Goal: Book appointment/travel/reservation

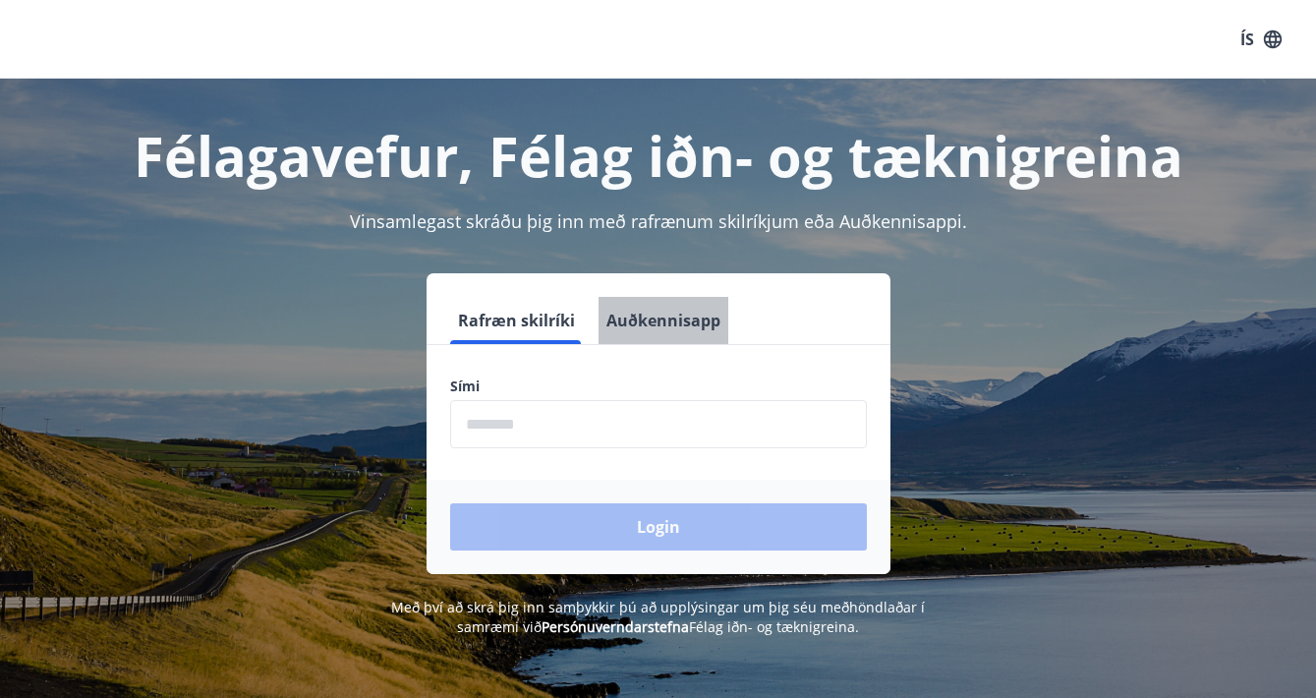
click at [676, 323] on button "Auðkennisapp" at bounding box center [663, 320] width 130 height 47
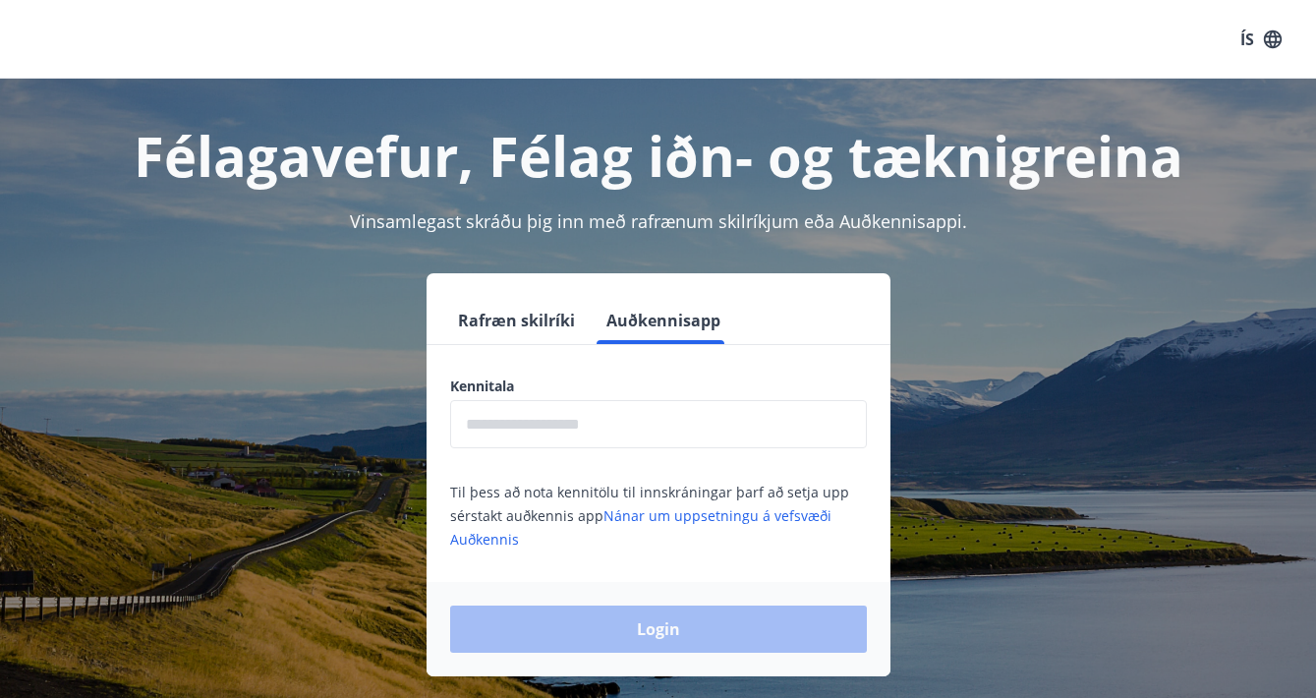
click at [580, 421] on input "text" at bounding box center [658, 424] width 417 height 48
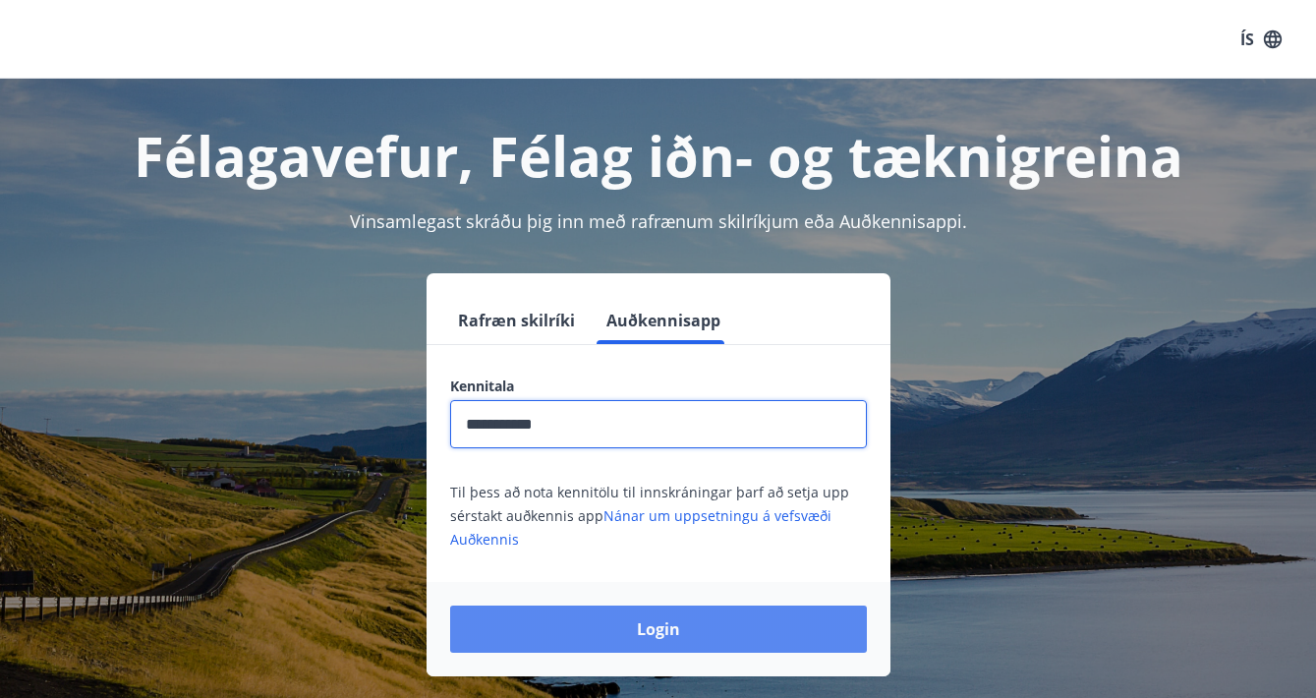
type input "**********"
click at [618, 629] on button "Login" at bounding box center [658, 628] width 417 height 47
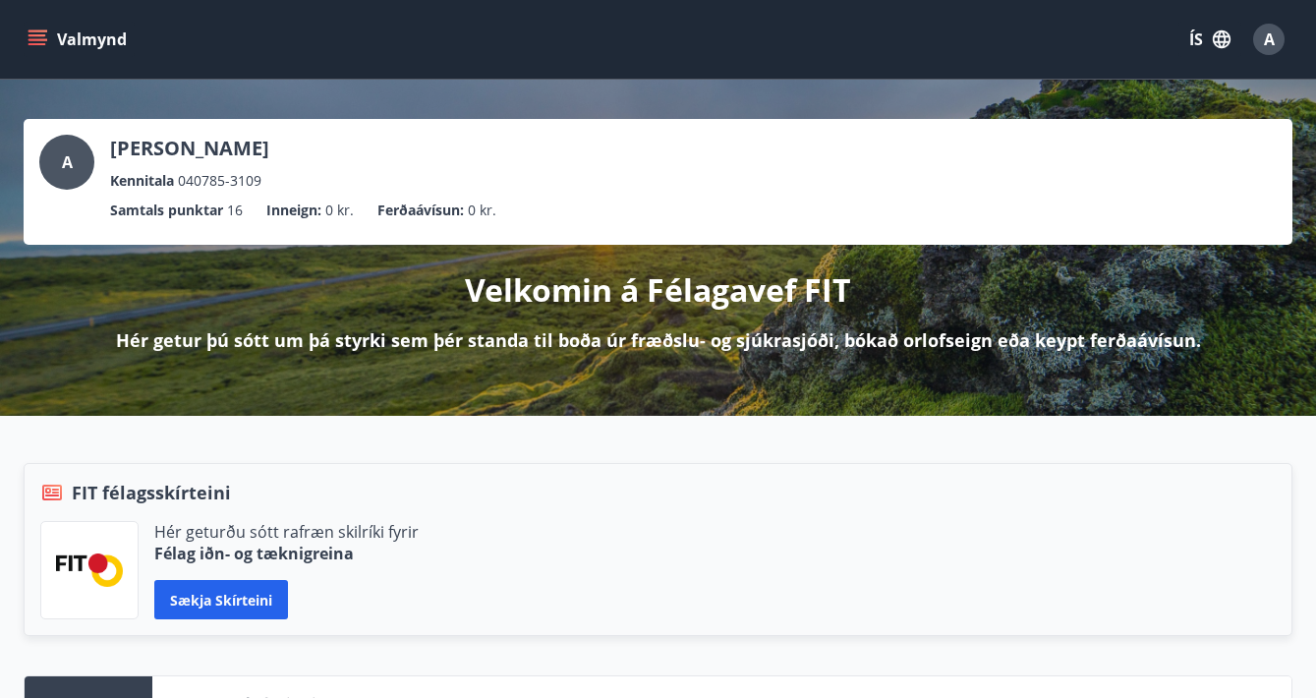
click at [109, 47] on button "Valmynd" at bounding box center [79, 39] width 111 height 35
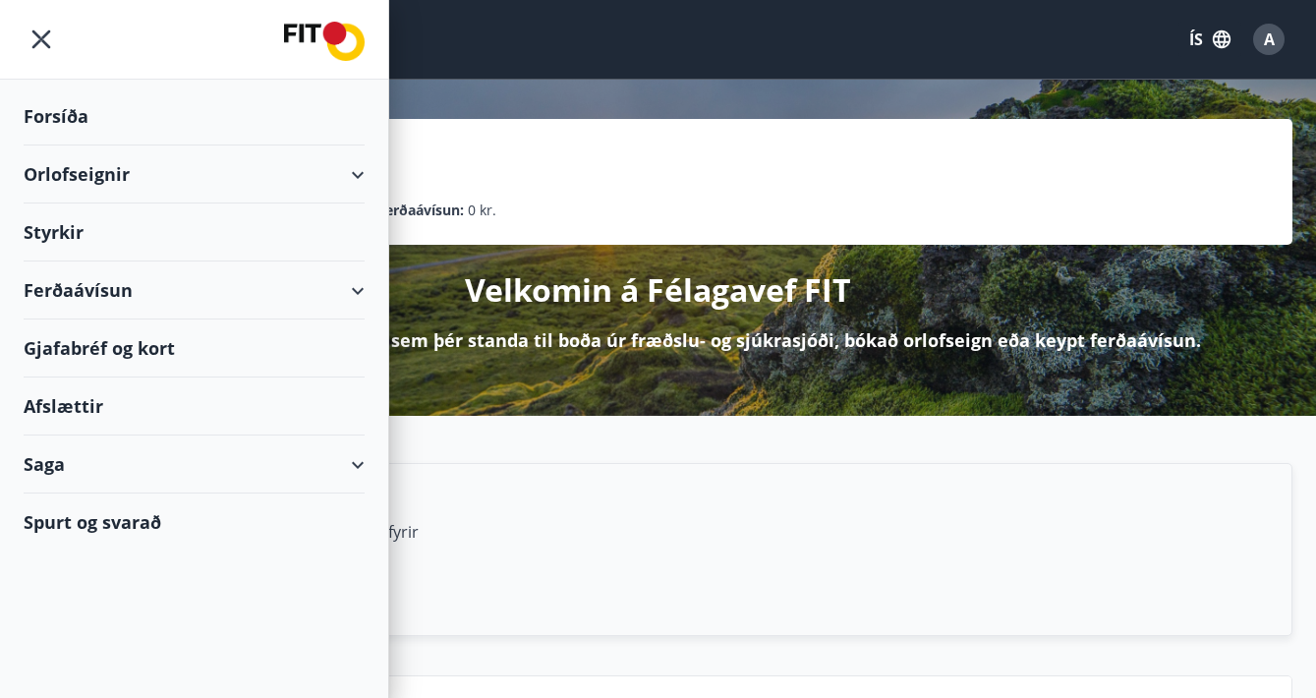
click at [761, 472] on div "FIT félagsskírteini Hér geturðu sótt rafræn skilríki fyrir Félag iðn- og tæknig…" at bounding box center [658, 549] width 1268 height 173
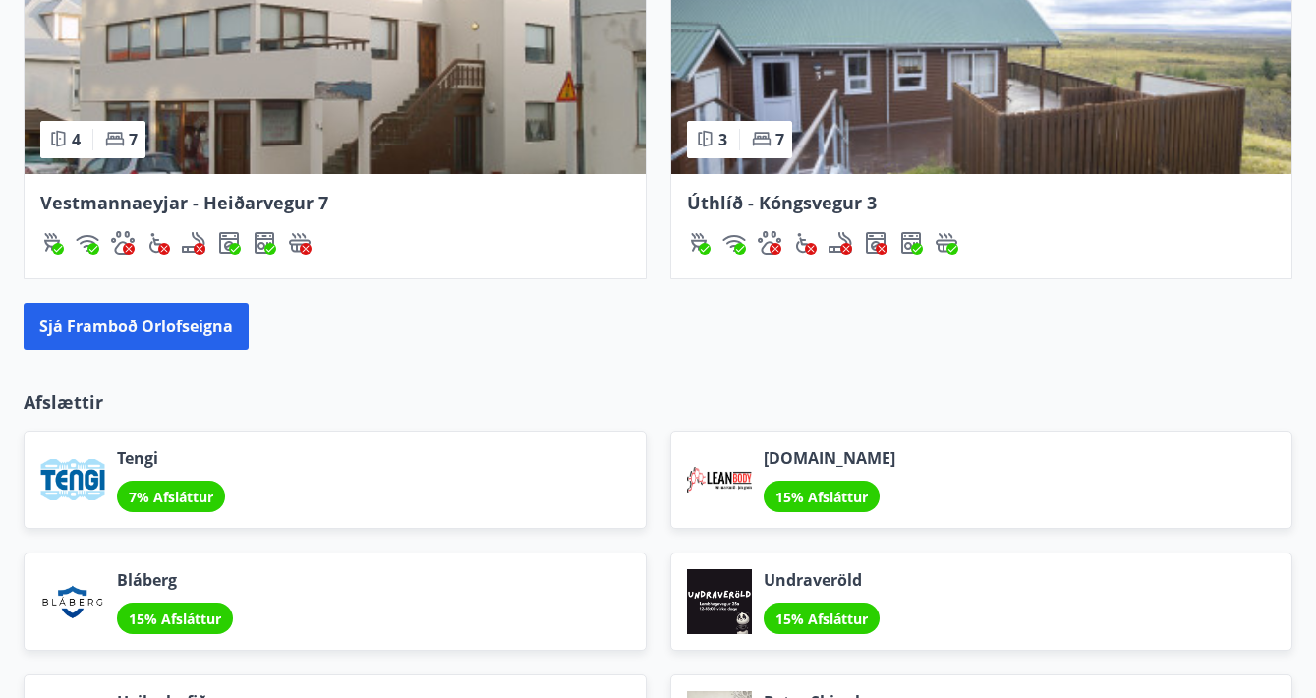
scroll to position [2076, 0]
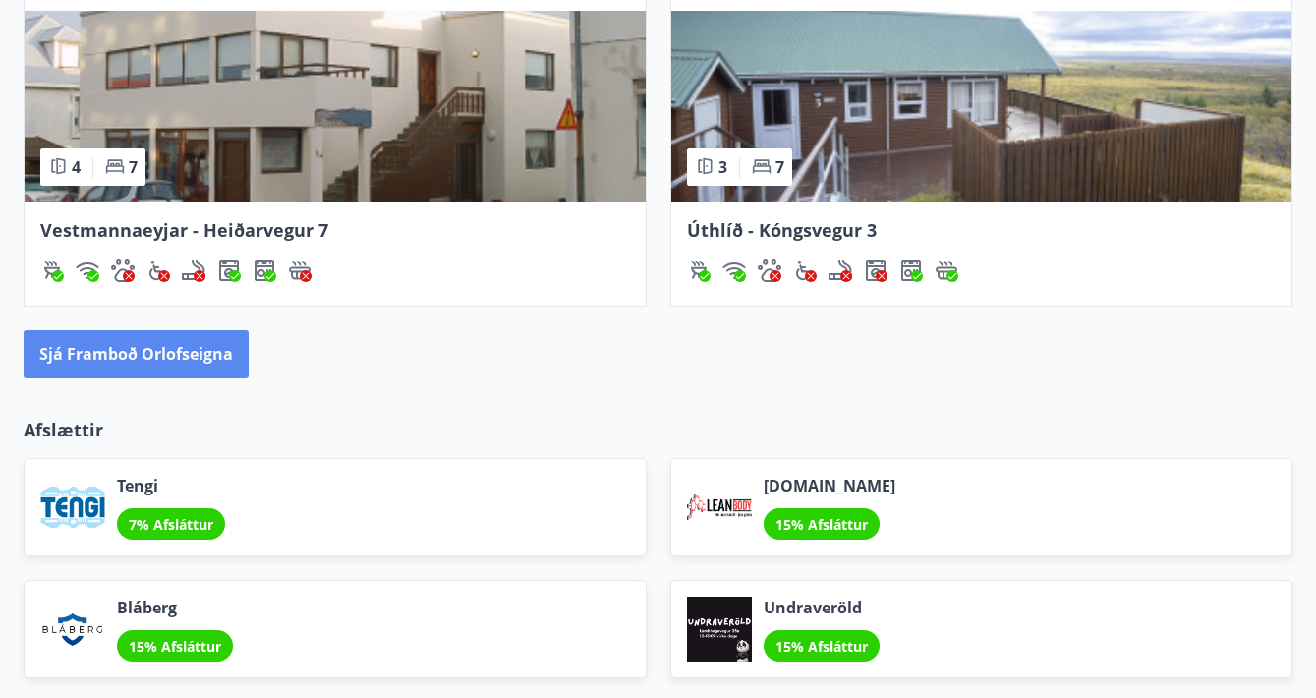
click at [208, 354] on button "Sjá framboð orlofseigna" at bounding box center [136, 353] width 225 height 47
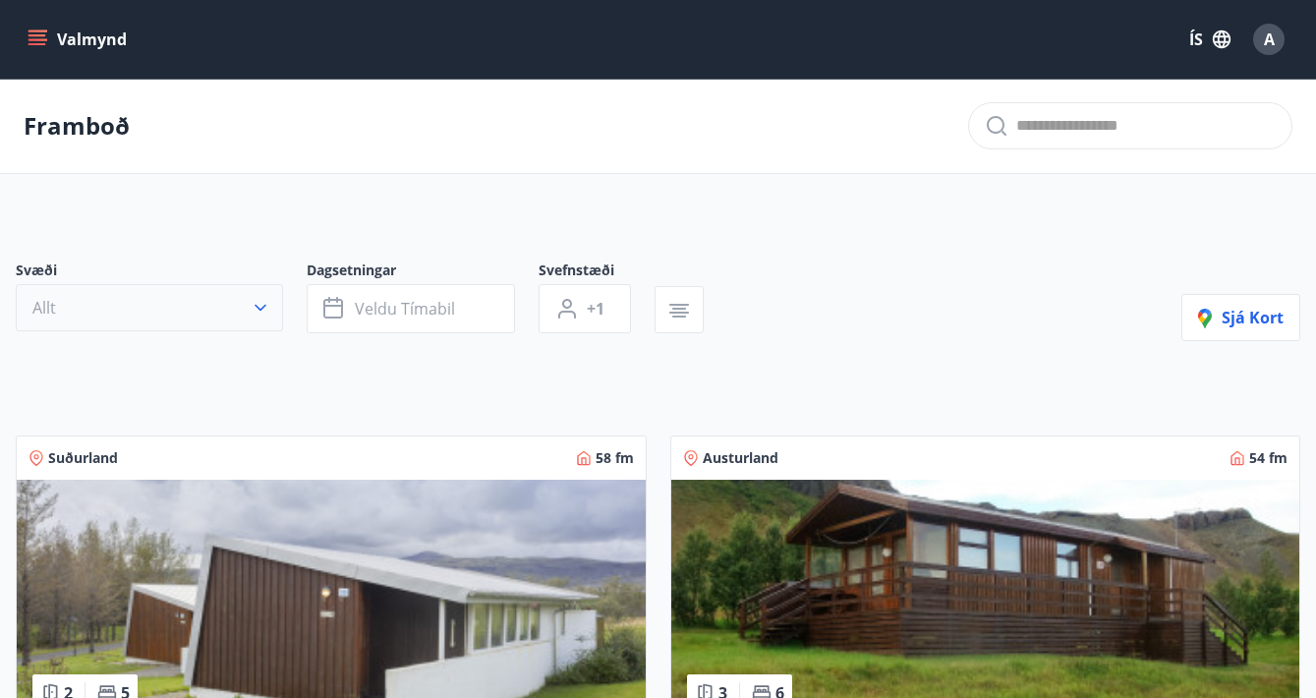
click at [178, 319] on button "Allt" at bounding box center [149, 307] width 267 height 47
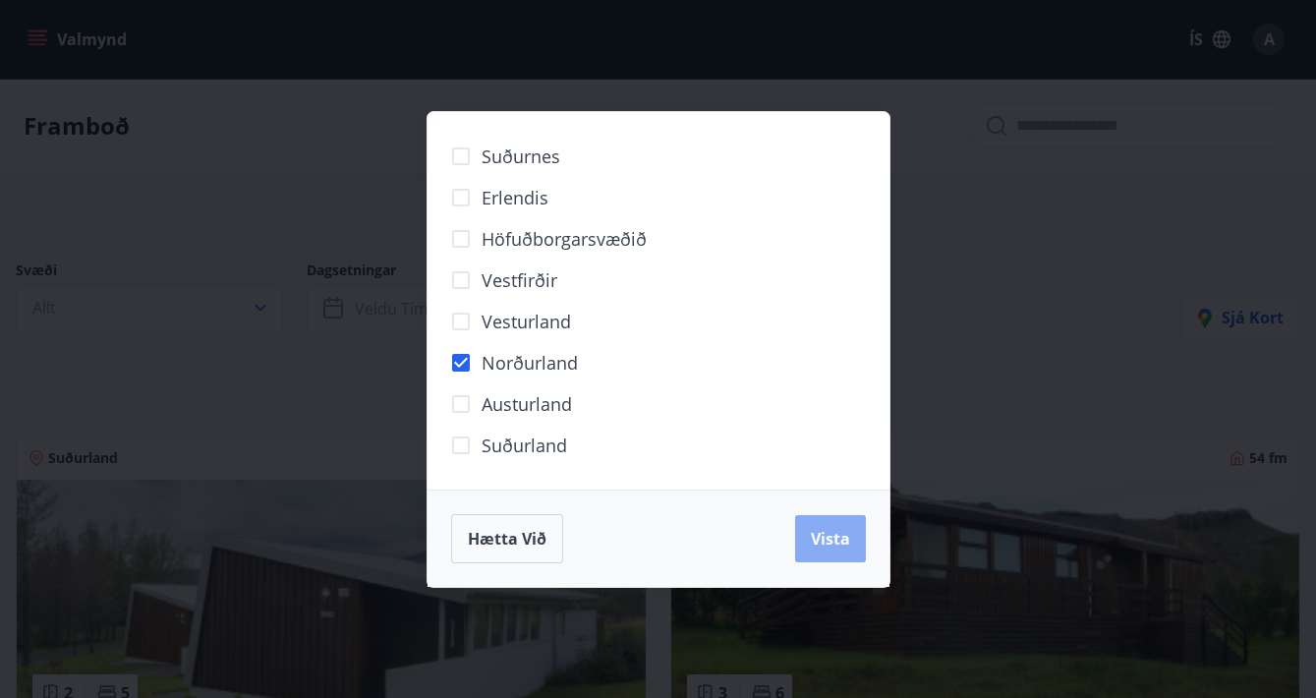
click at [822, 534] on span "Vista" at bounding box center [830, 539] width 39 height 22
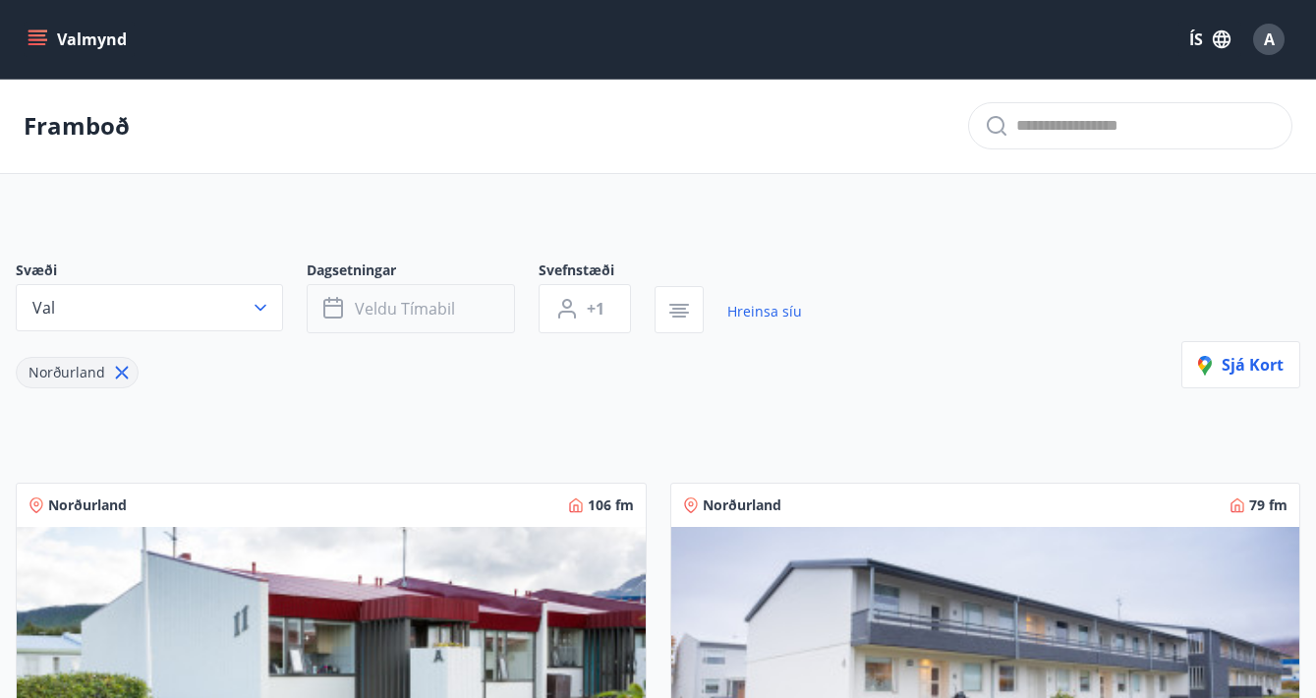
click at [377, 322] on button "Veldu tímabil" at bounding box center [411, 308] width 208 height 49
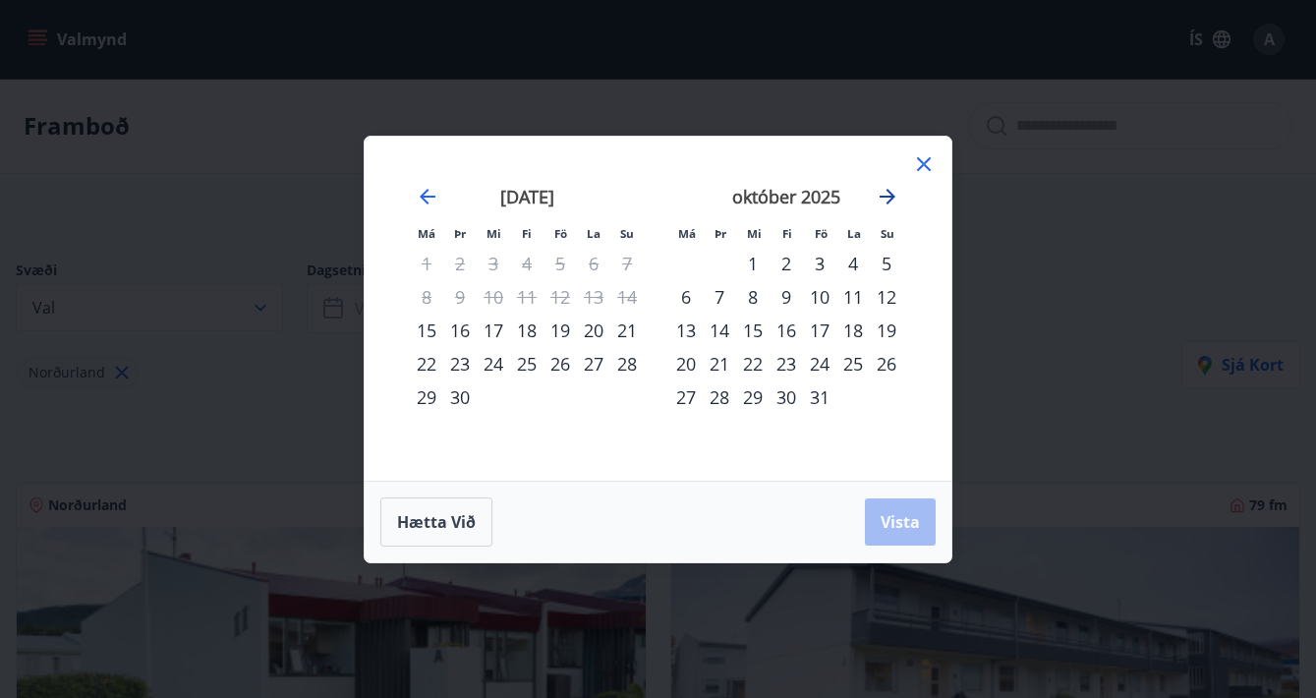
click at [886, 202] on icon "Move forward to switch to the next month." at bounding box center [887, 197] width 16 height 16
click at [561, 401] on div "31" at bounding box center [559, 396] width 33 height 33
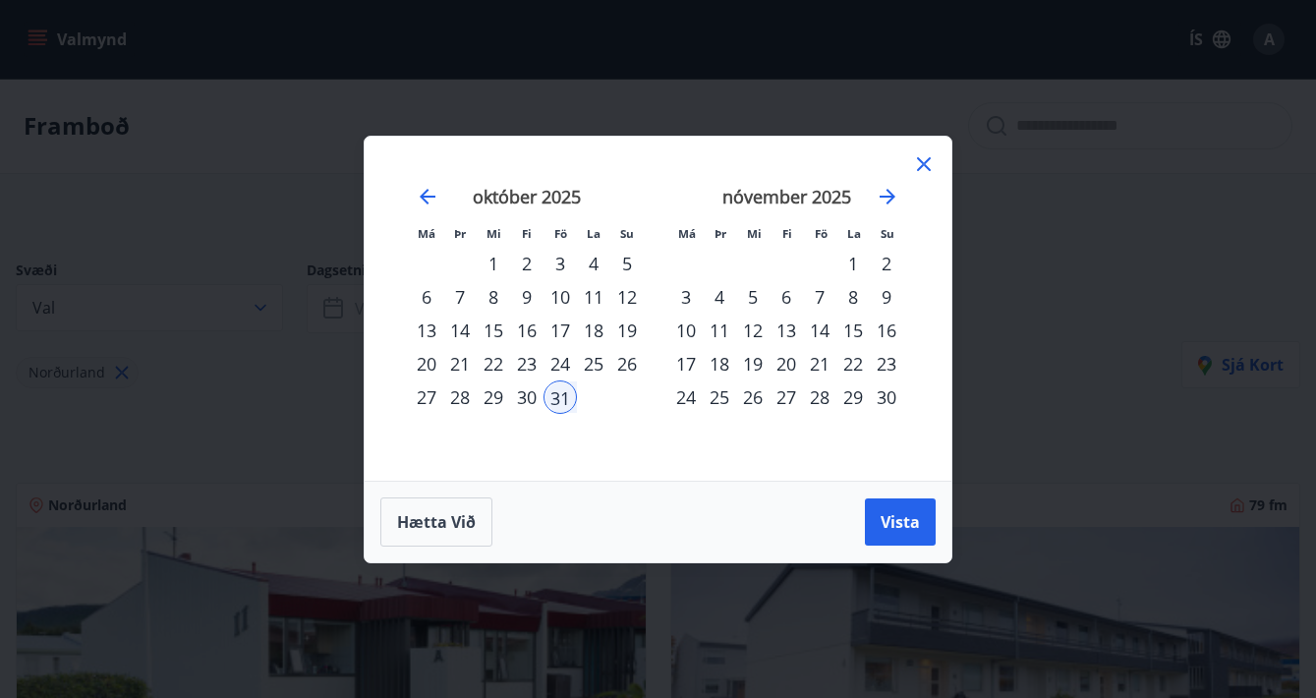
click at [892, 263] on div "2" at bounding box center [886, 263] width 33 height 33
click at [890, 517] on span "Vista" at bounding box center [899, 522] width 39 height 22
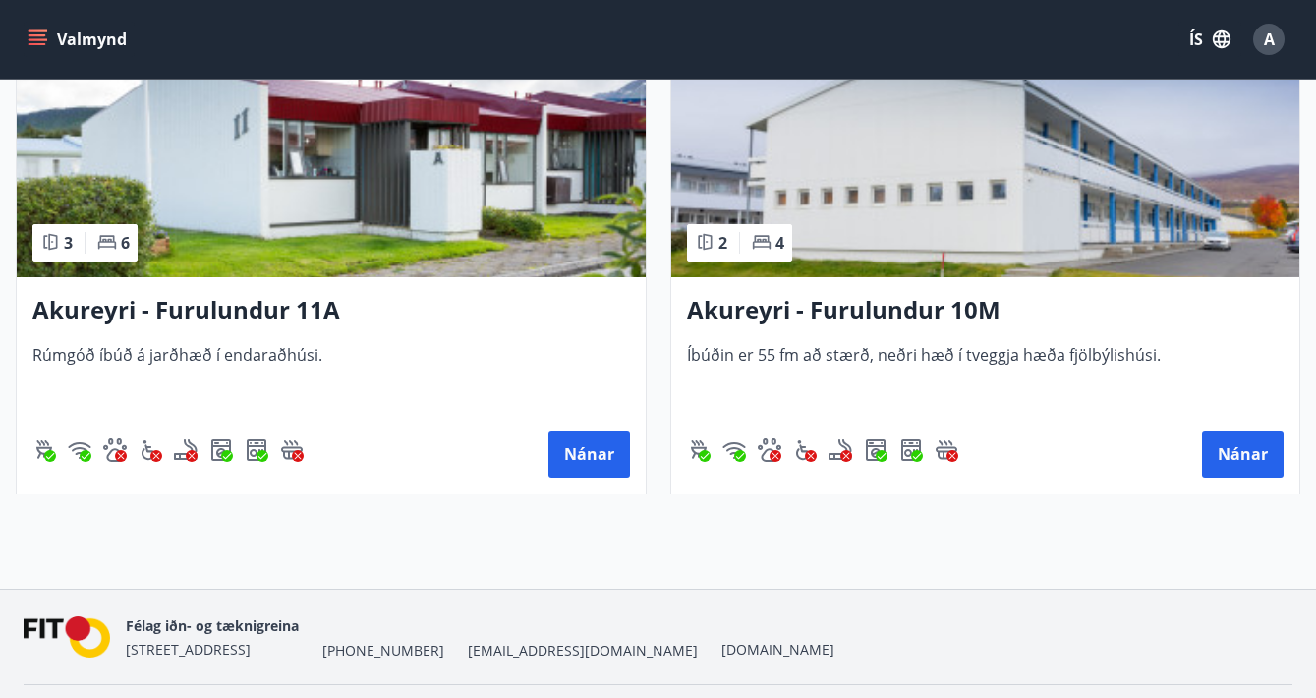
scroll to position [501, 0]
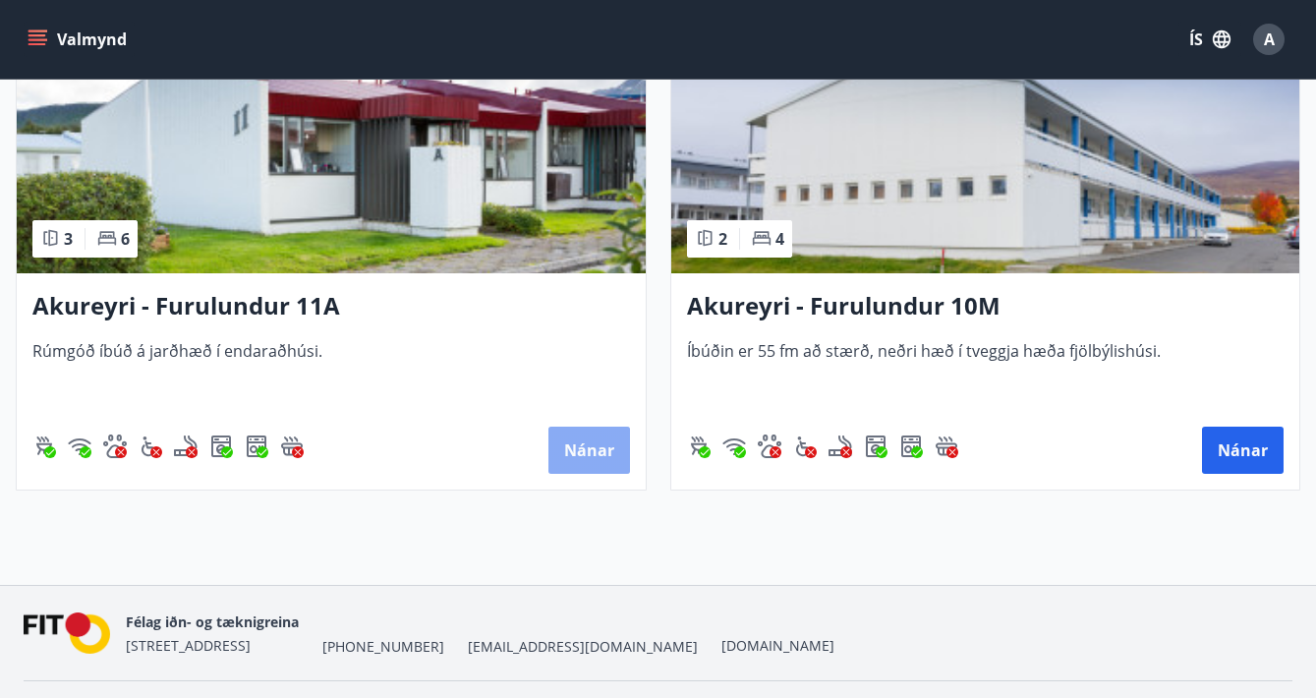
click at [580, 456] on button "Nánar" at bounding box center [589, 449] width 82 height 47
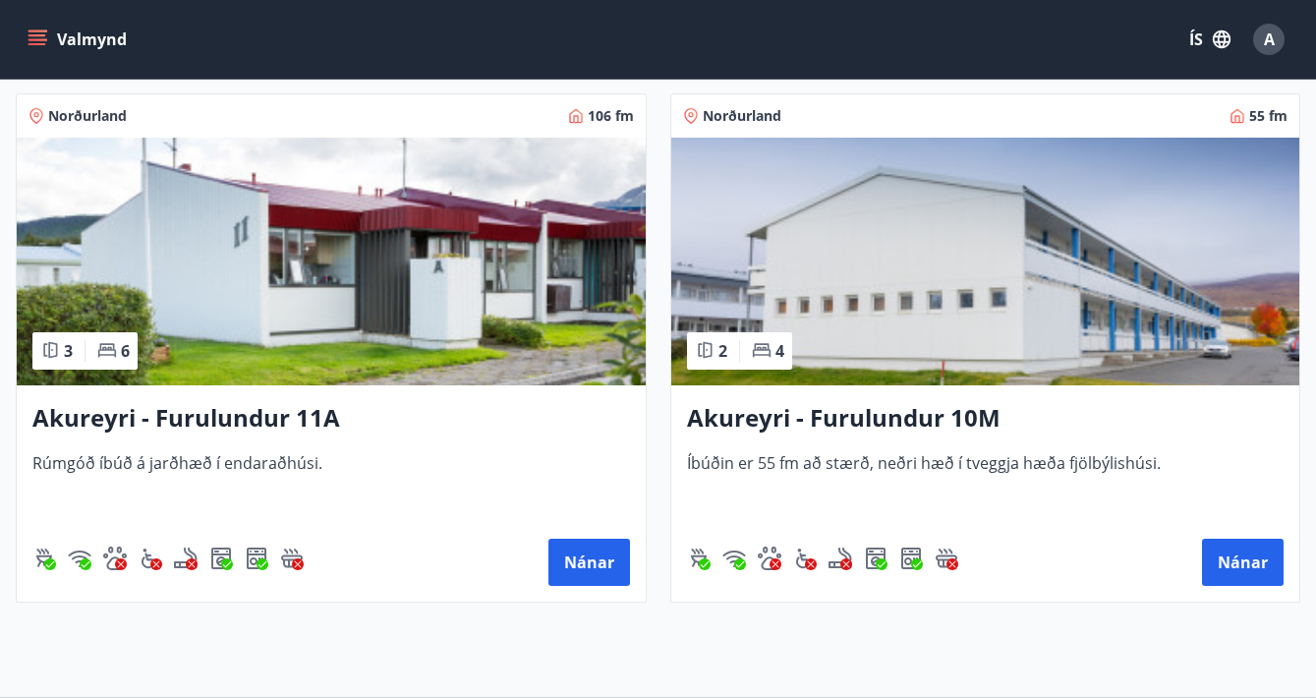
scroll to position [420, 0]
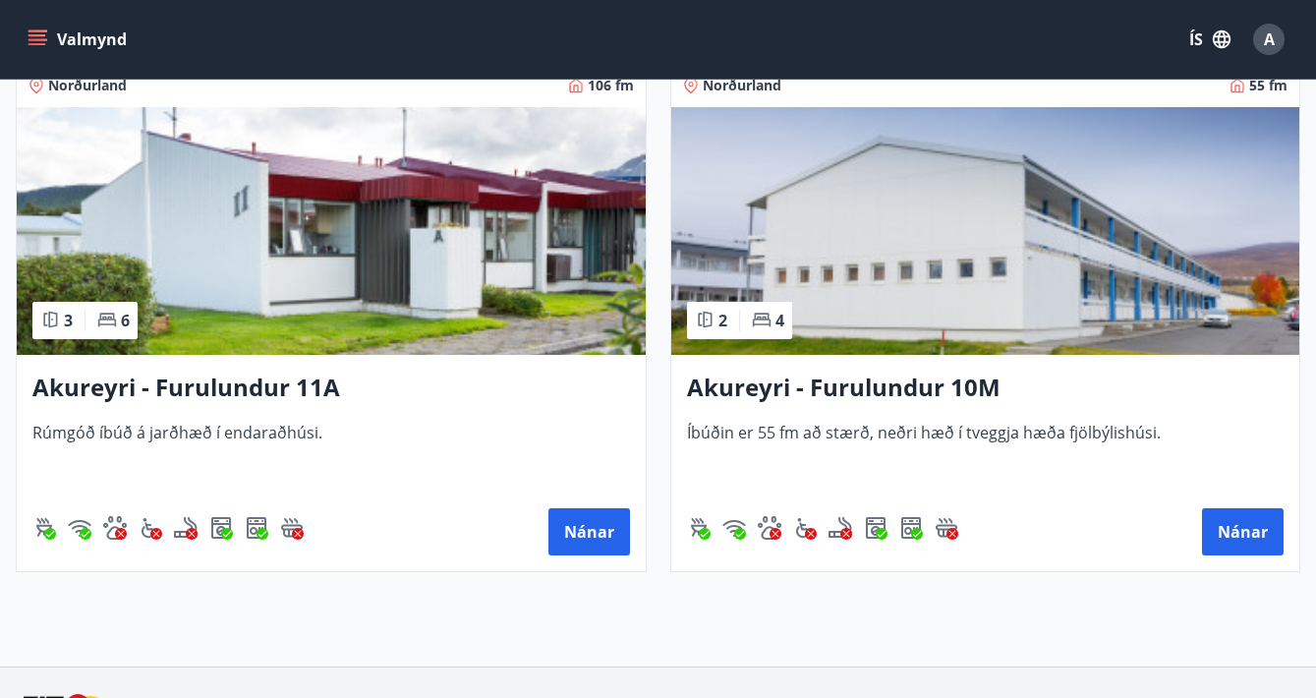
click at [815, 377] on h3 "Akureyri - Furulundur 10M" at bounding box center [985, 387] width 597 height 35
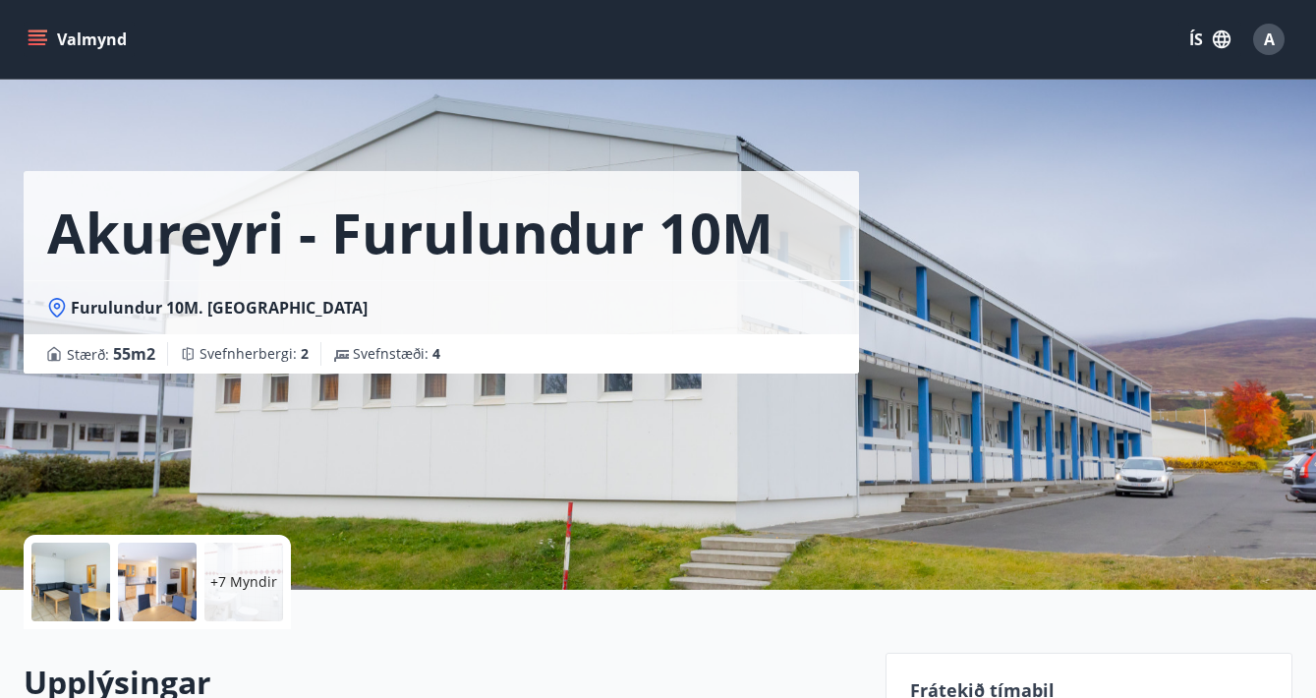
click at [815, 375] on div "Akureyri - Furulundur 10M Furulundur 10M. 600 Akureyri Stærð : 55 m2 Svefnherbe…" at bounding box center [447, 295] width 846 height 590
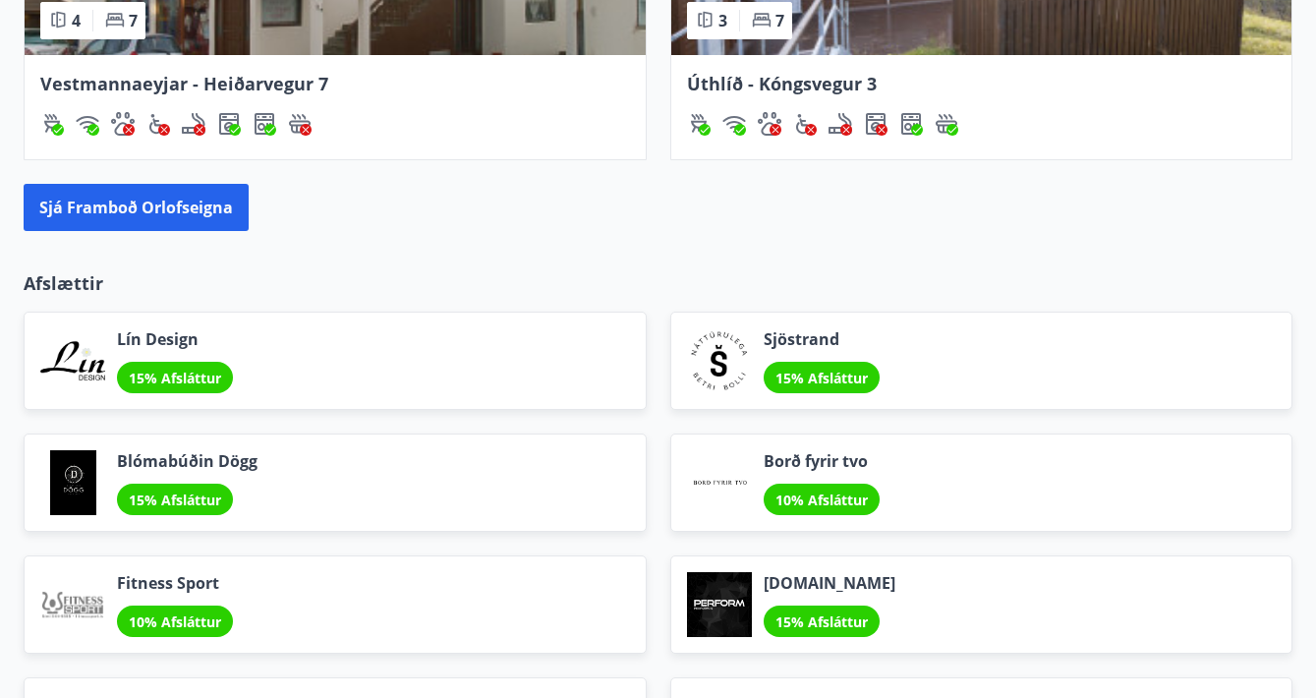
scroll to position [2232, 0]
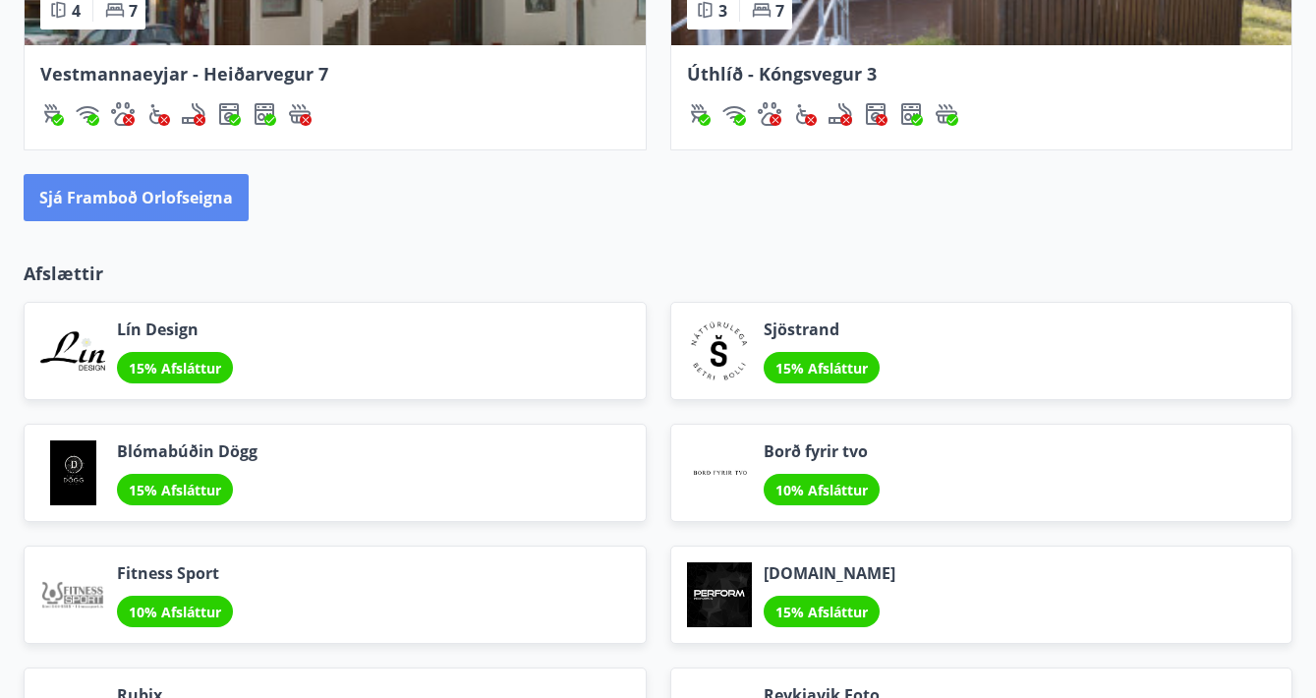
click at [119, 198] on button "Sjá framboð orlofseigna" at bounding box center [136, 197] width 225 height 47
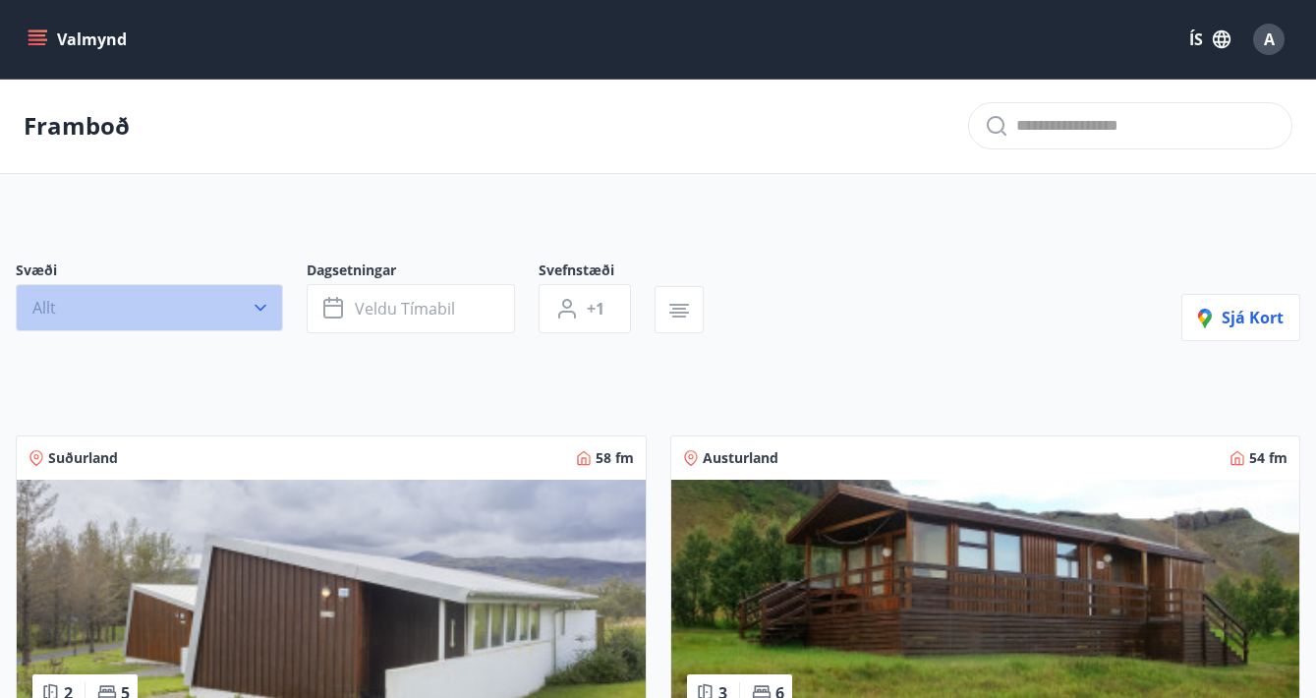
click at [115, 312] on button "Allt" at bounding box center [149, 307] width 267 height 47
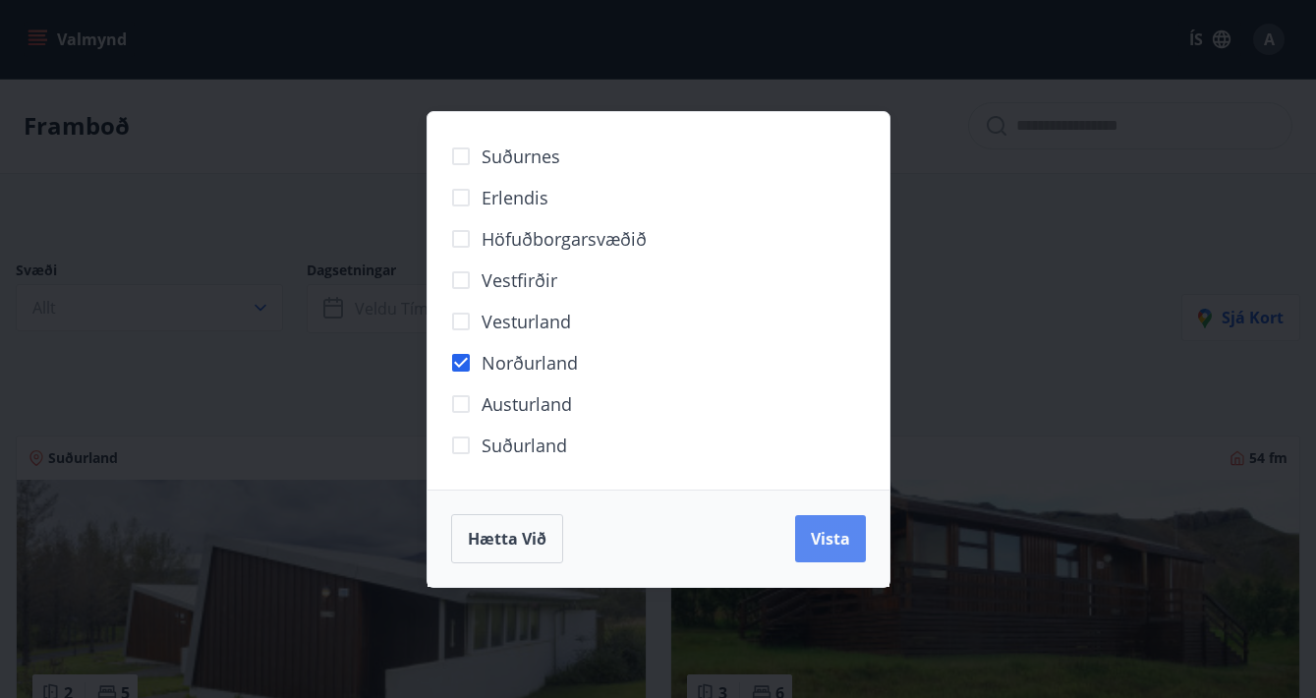
click at [827, 519] on button "Vista" at bounding box center [830, 538] width 71 height 47
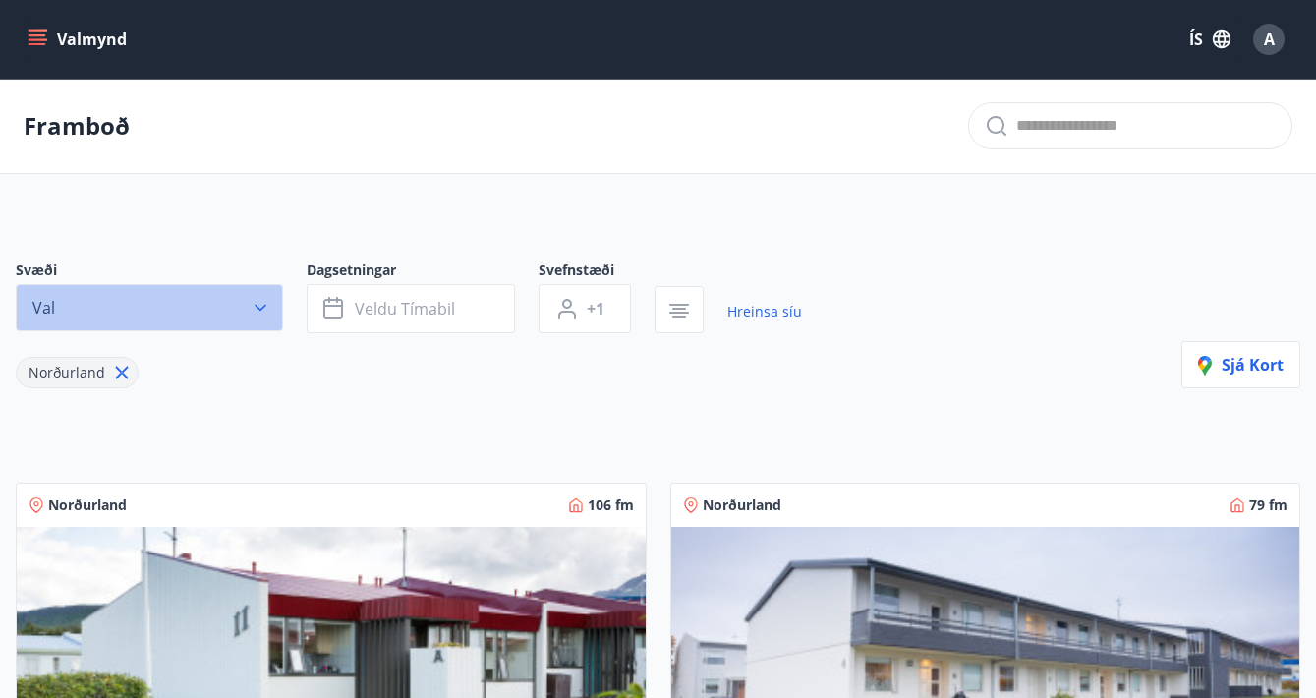
click at [268, 309] on icon "button" at bounding box center [261, 308] width 20 height 20
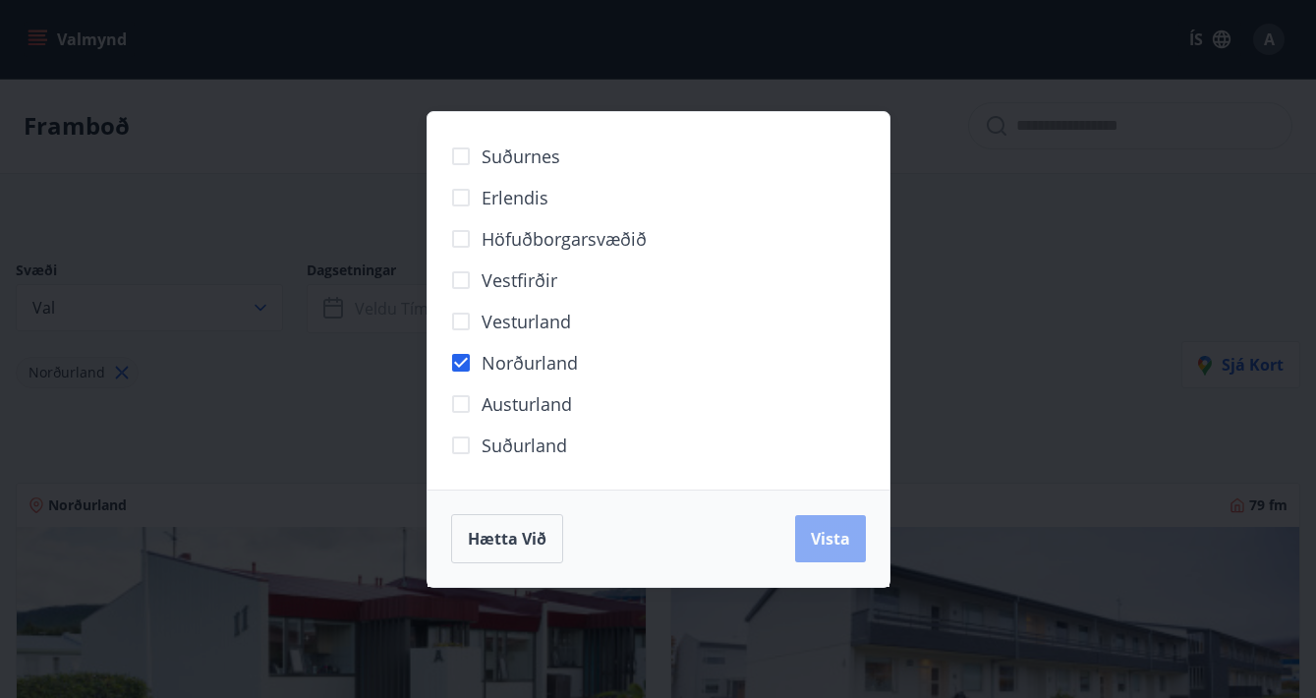
click at [811, 529] on span "Vista" at bounding box center [830, 539] width 39 height 22
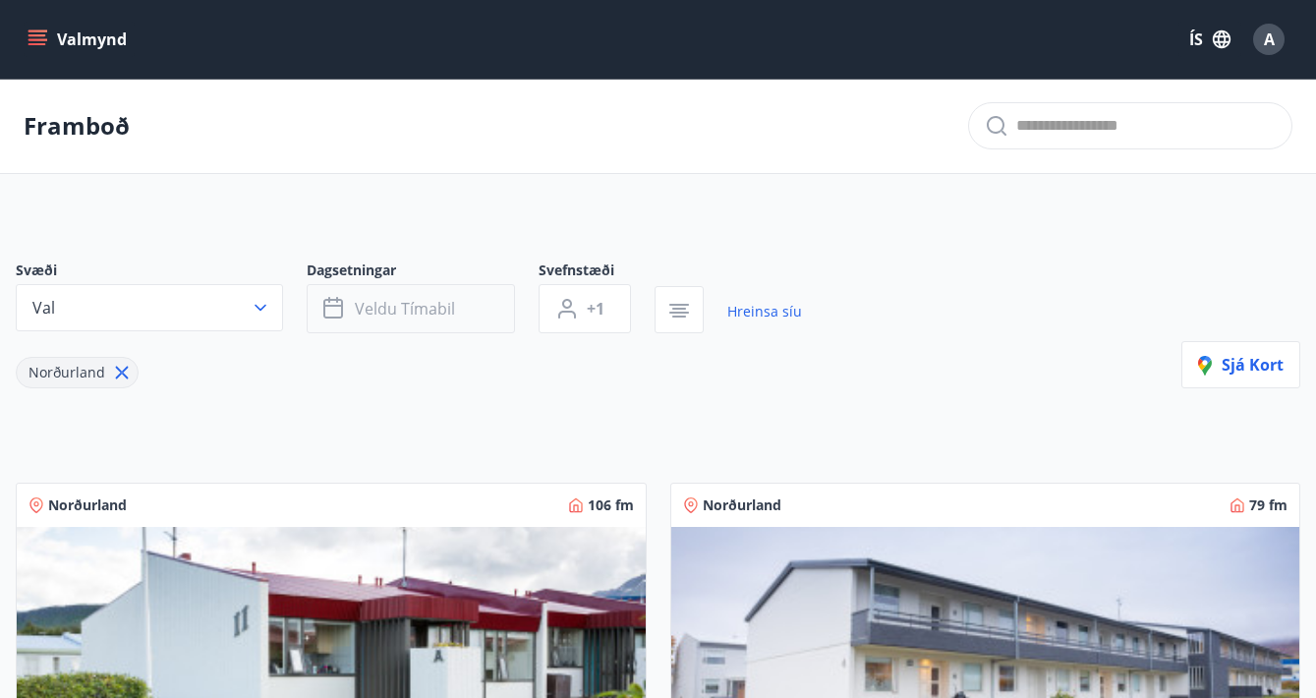
click at [430, 310] on span "Veldu tímabil" at bounding box center [405, 309] width 100 height 22
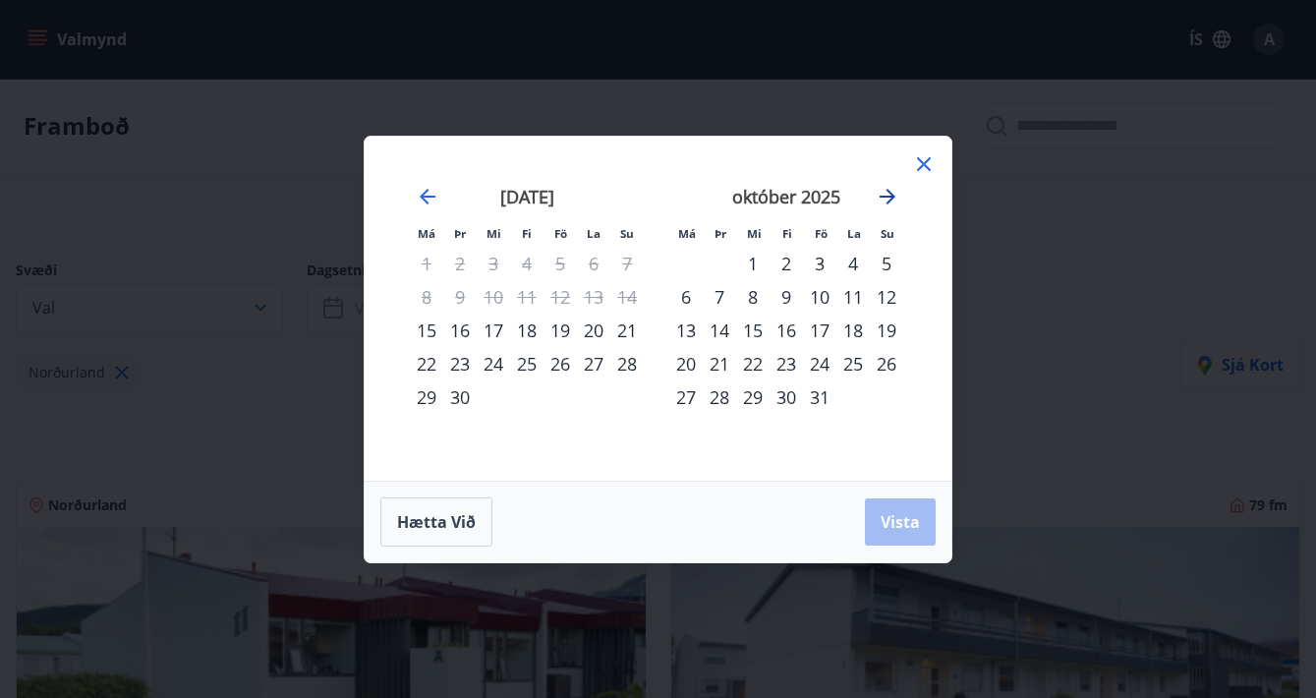
click at [894, 192] on icon "Move forward to switch to the next month." at bounding box center [887, 197] width 24 height 24
click at [560, 393] on div "31" at bounding box center [559, 396] width 33 height 33
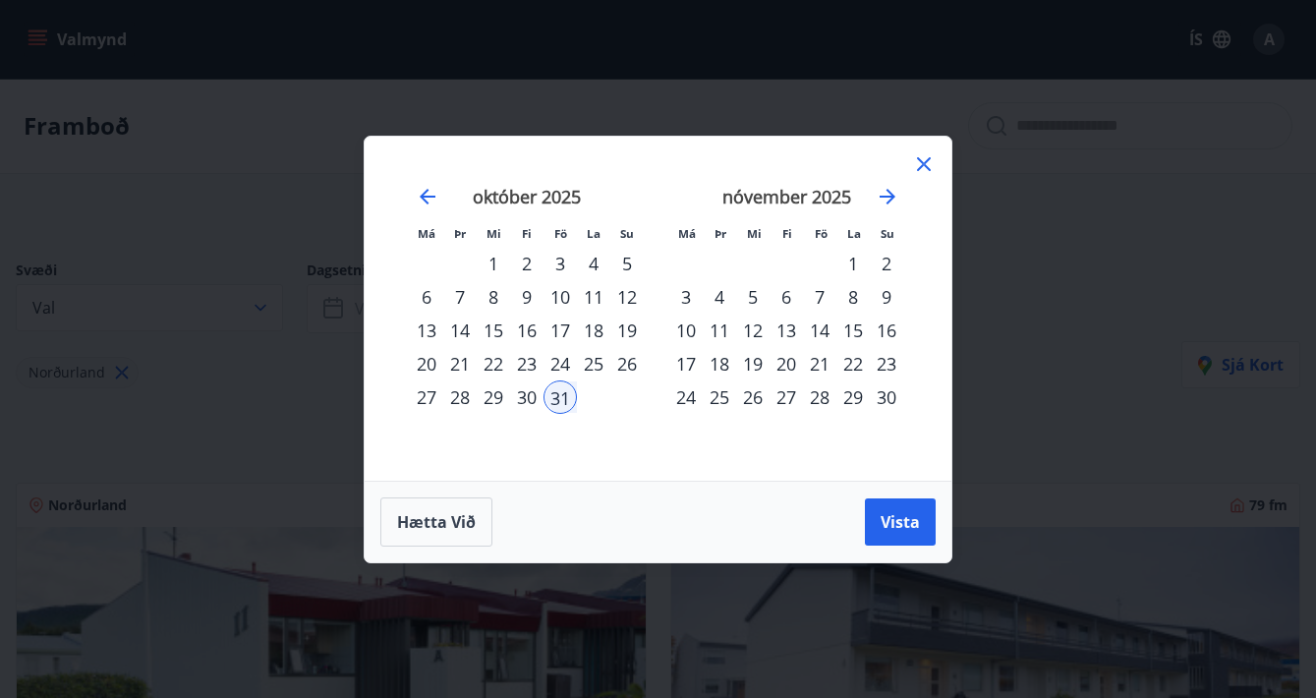
click at [884, 268] on div "2" at bounding box center [886, 263] width 33 height 33
click at [898, 523] on span "Vista" at bounding box center [899, 522] width 39 height 22
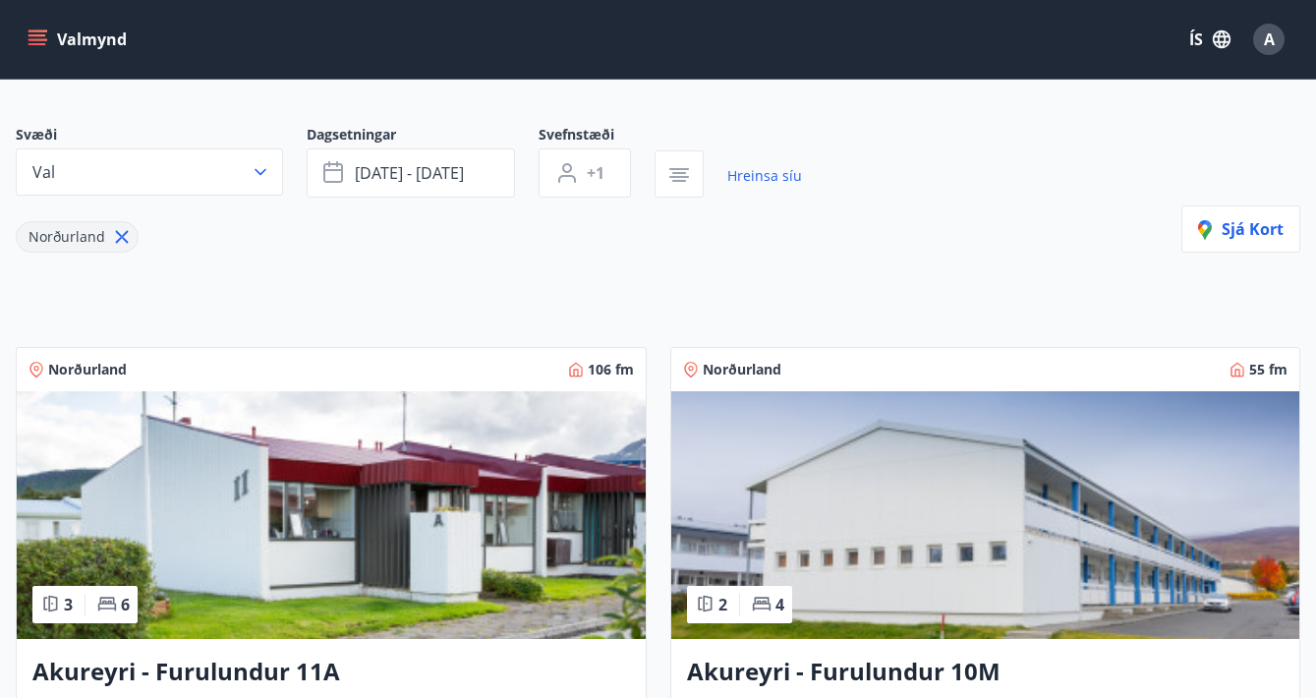
scroll to position [27, 0]
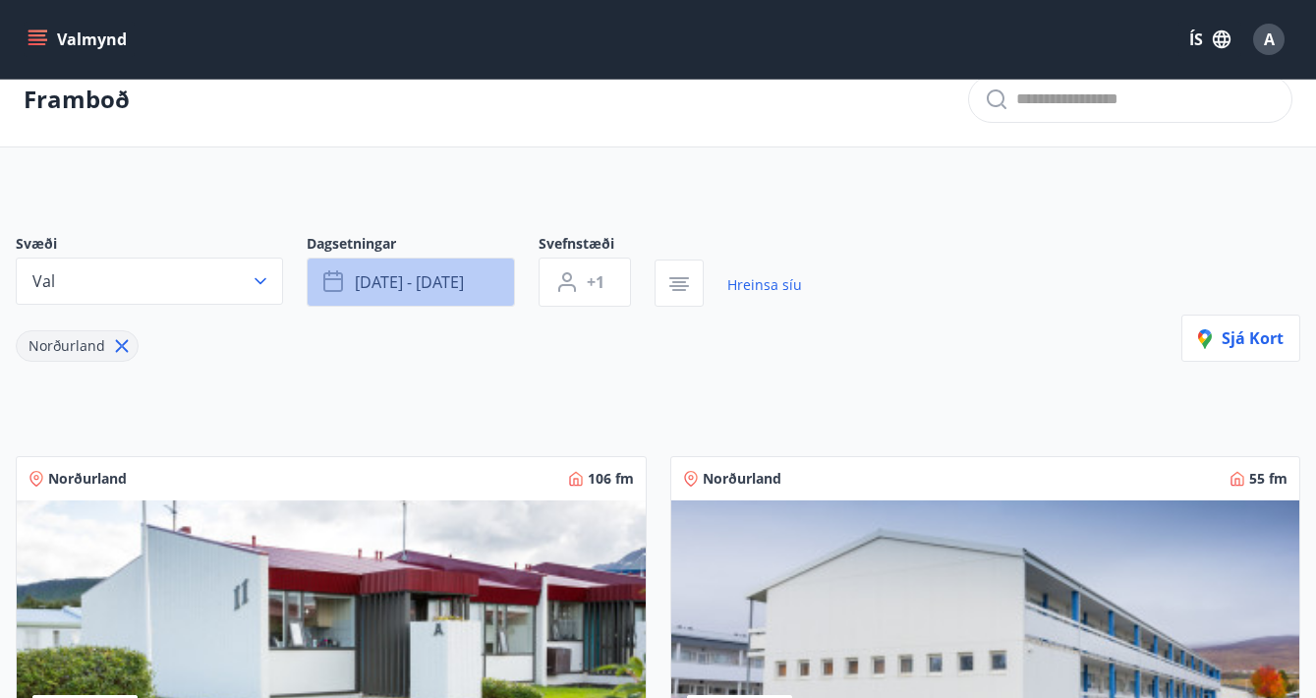
click at [439, 281] on span "[DATE] - [DATE]" at bounding box center [409, 282] width 109 height 22
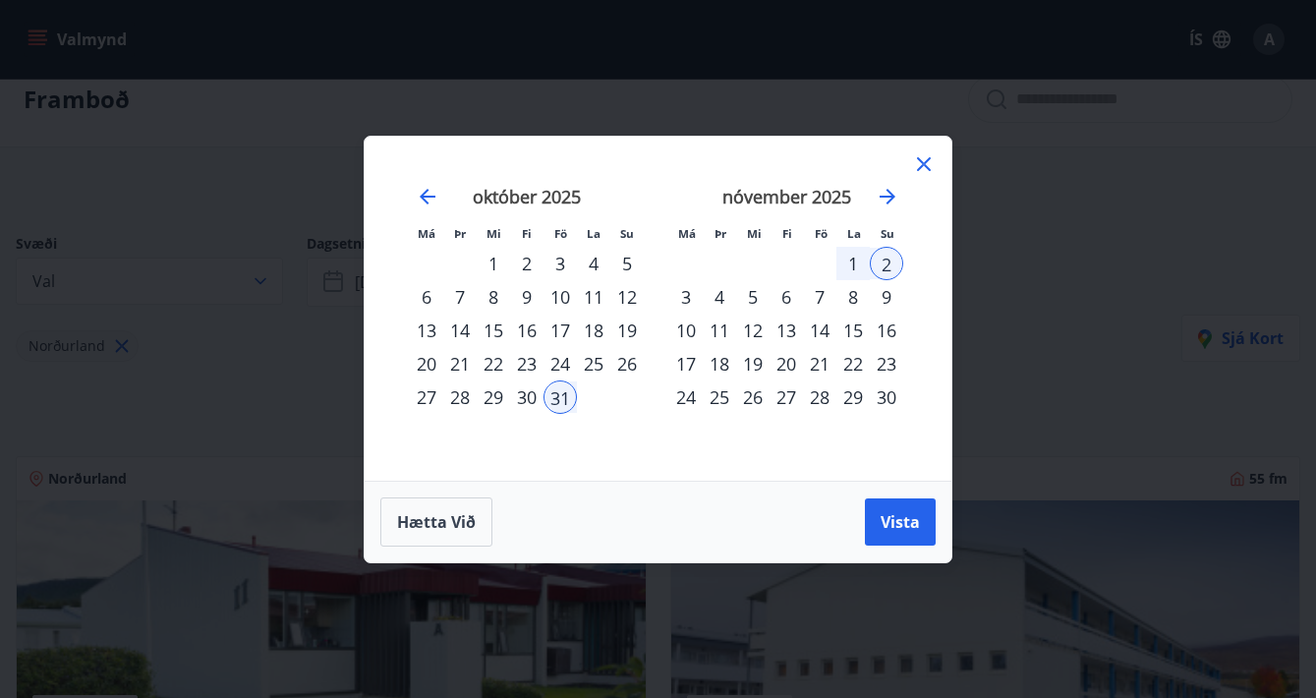
click at [860, 360] on div "22" at bounding box center [852, 363] width 33 height 33
click at [896, 368] on div "23" at bounding box center [886, 363] width 33 height 33
click at [880, 535] on button "Vista" at bounding box center [900, 521] width 71 height 47
